Goal: Task Accomplishment & Management: Complete application form

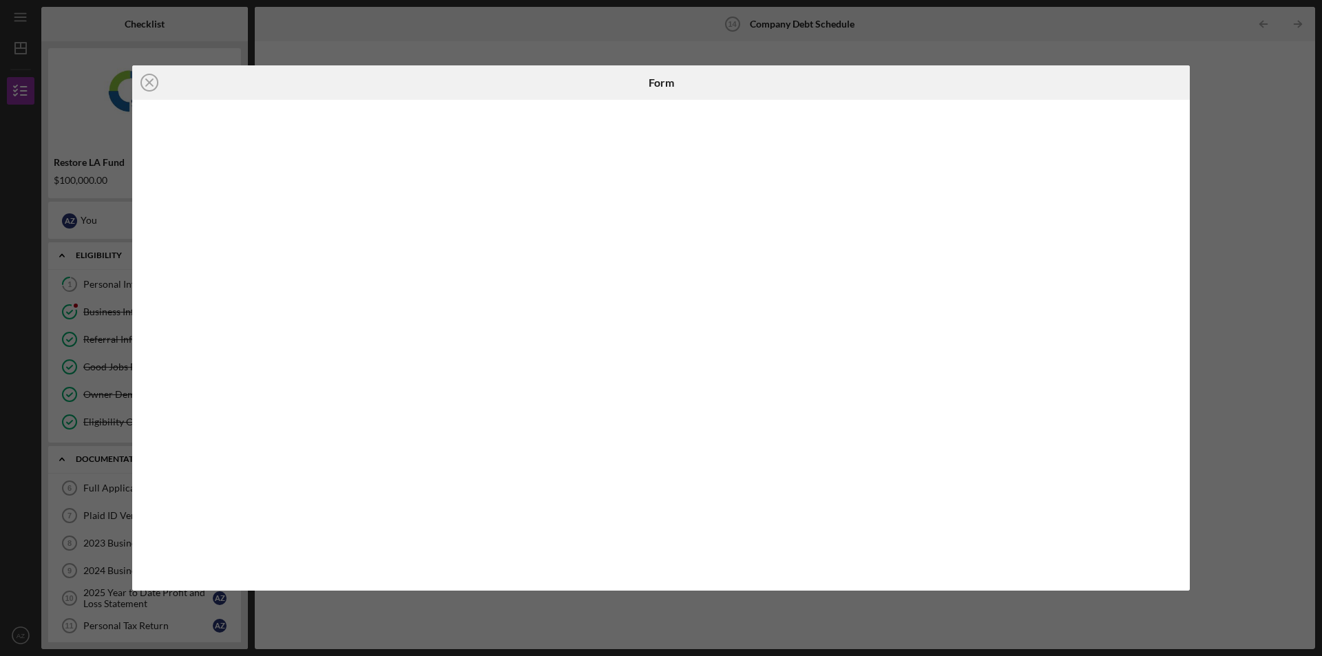
scroll to position [156, 0]
click at [145, 87] on icon "Icon/Close" at bounding box center [149, 82] width 34 height 34
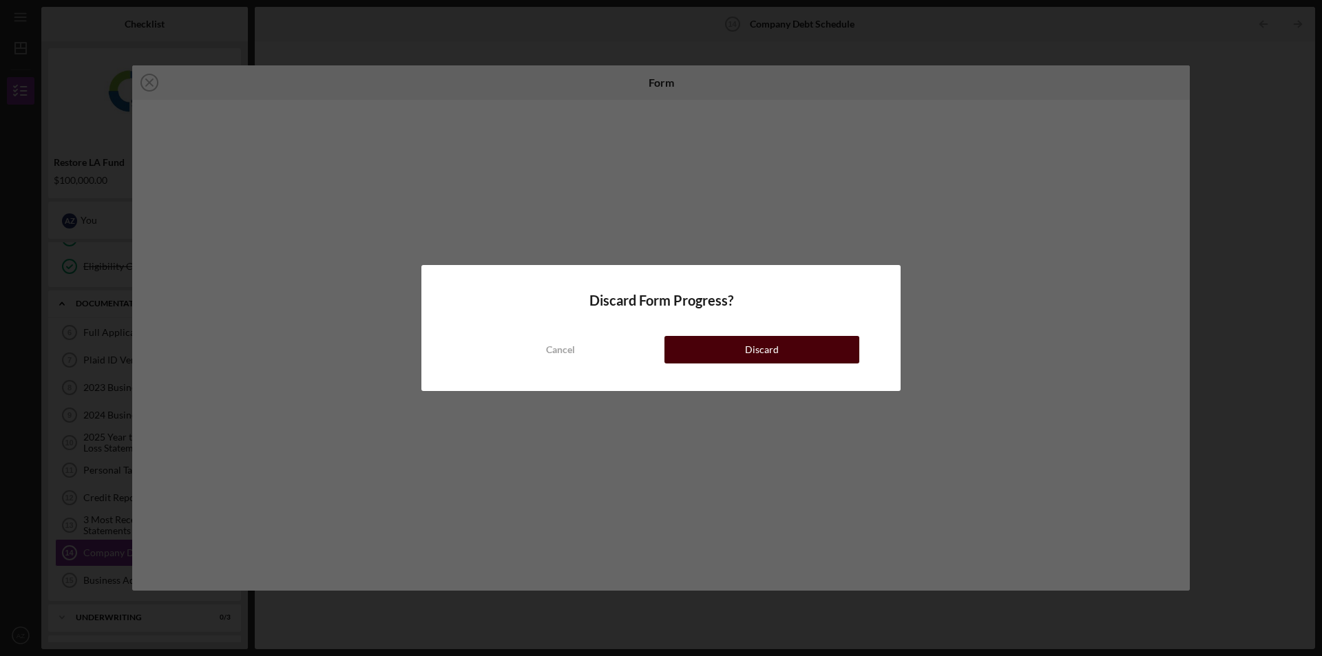
click at [779, 350] on button "Discard" at bounding box center [761, 350] width 195 height 28
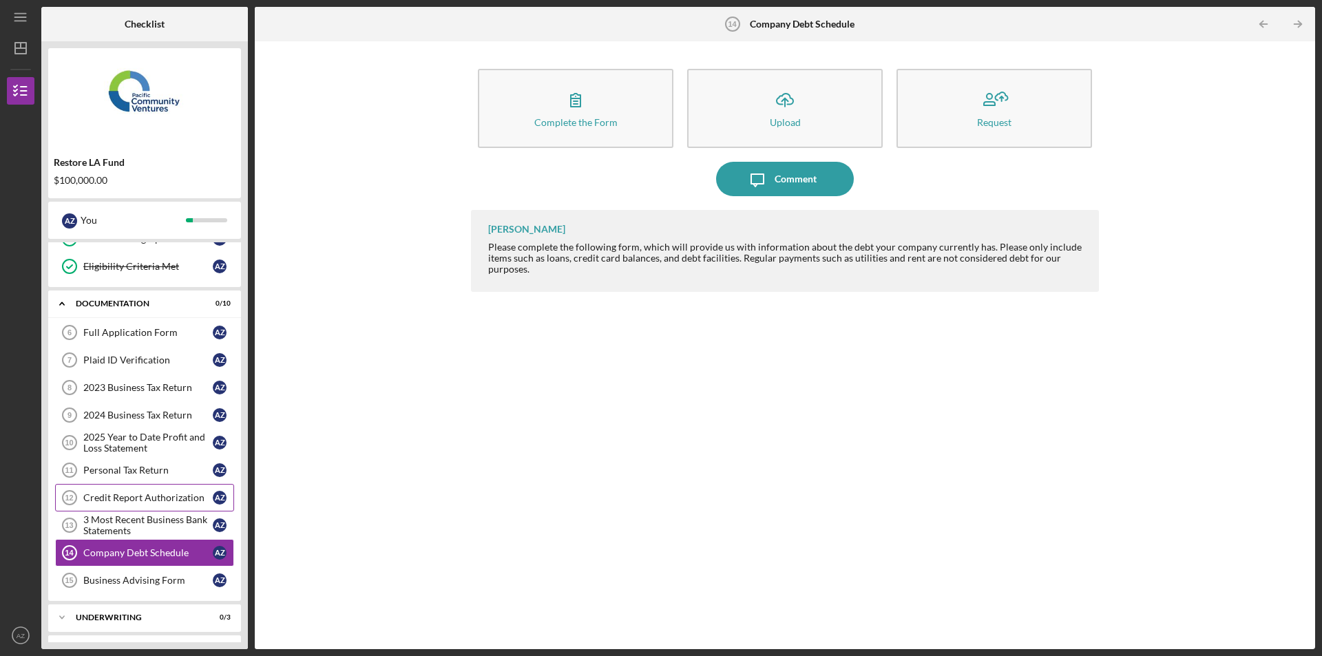
click at [142, 499] on div "Credit Report Authorization" at bounding box center [147, 497] width 129 height 11
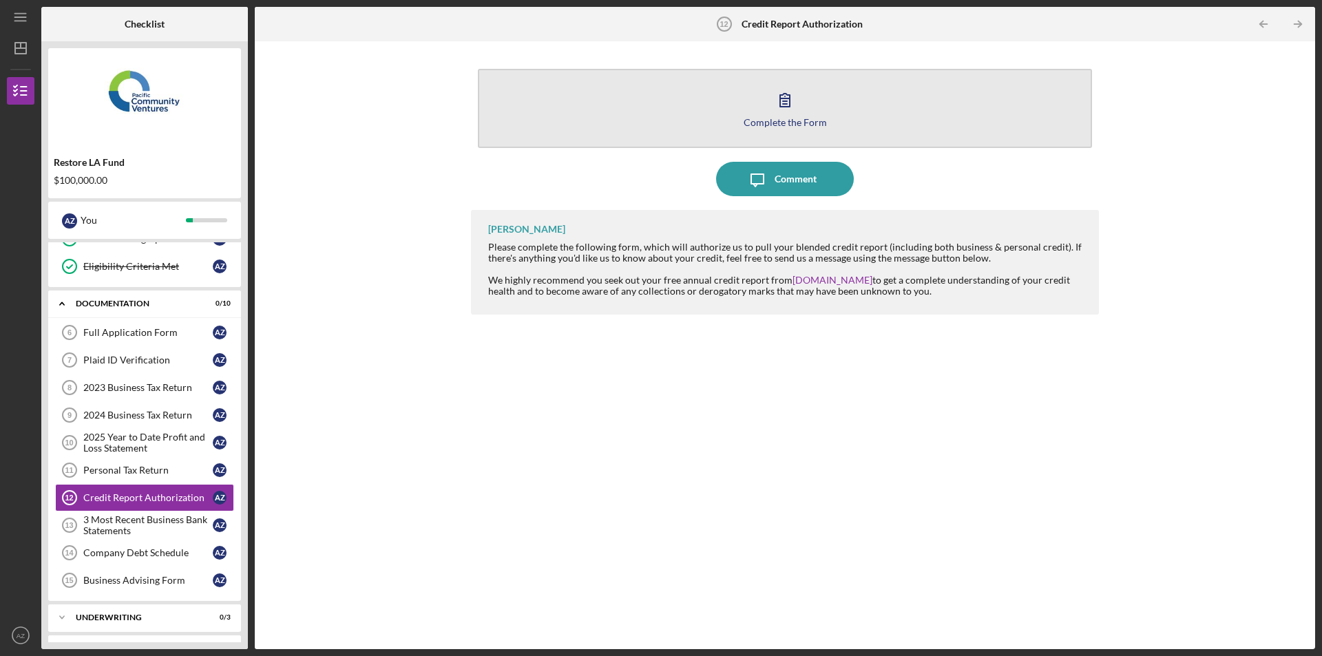
click at [805, 120] on div "Complete the Form" at bounding box center [785, 122] width 83 height 10
click at [795, 123] on div "Complete the Form" at bounding box center [785, 122] width 83 height 10
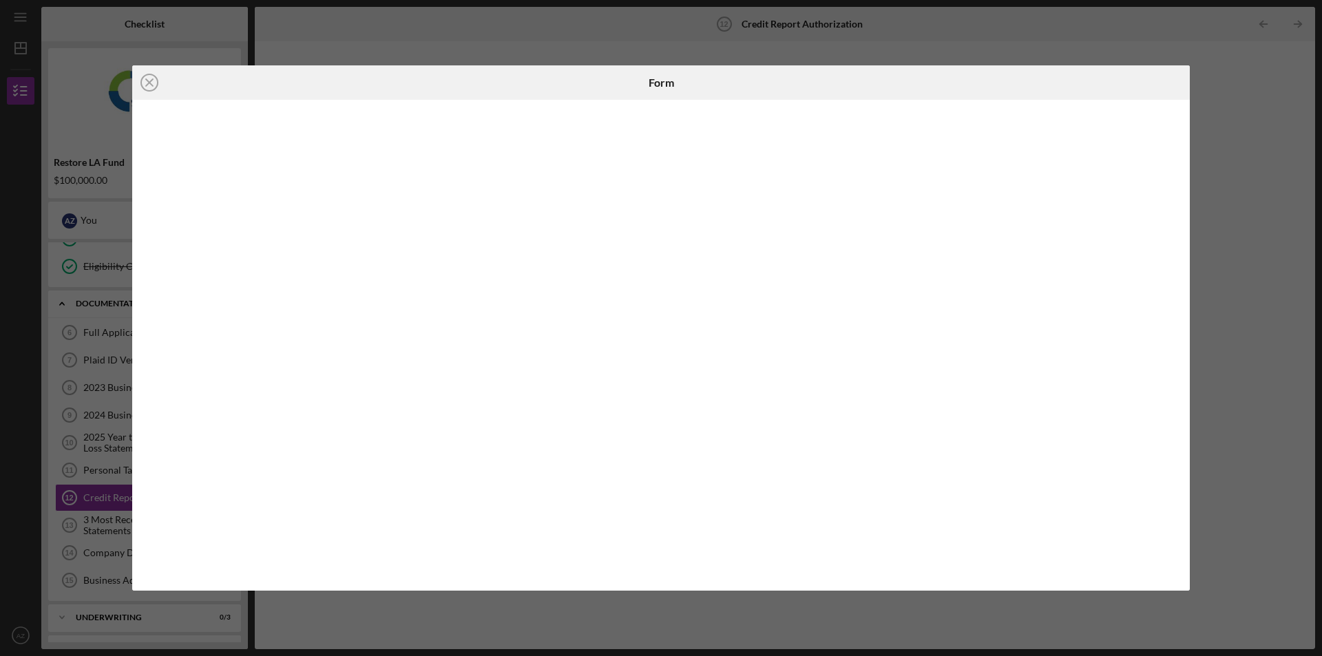
drag, startPoint x: 152, startPoint y: 80, endPoint x: 164, endPoint y: 83, distance: 12.0
click at [152, 80] on line at bounding box center [149, 82] width 7 height 7
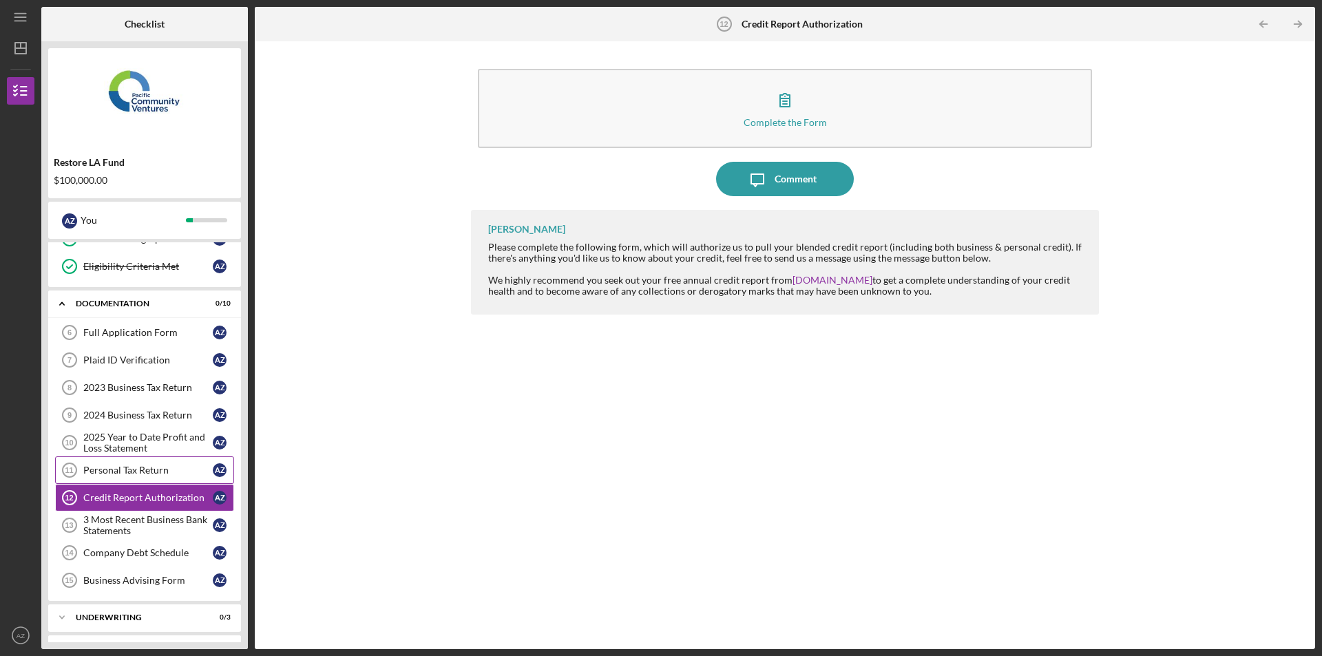
click at [140, 467] on div "Personal Tax Return" at bounding box center [147, 470] width 129 height 11
